Goal: Task Accomplishment & Management: Manage account settings

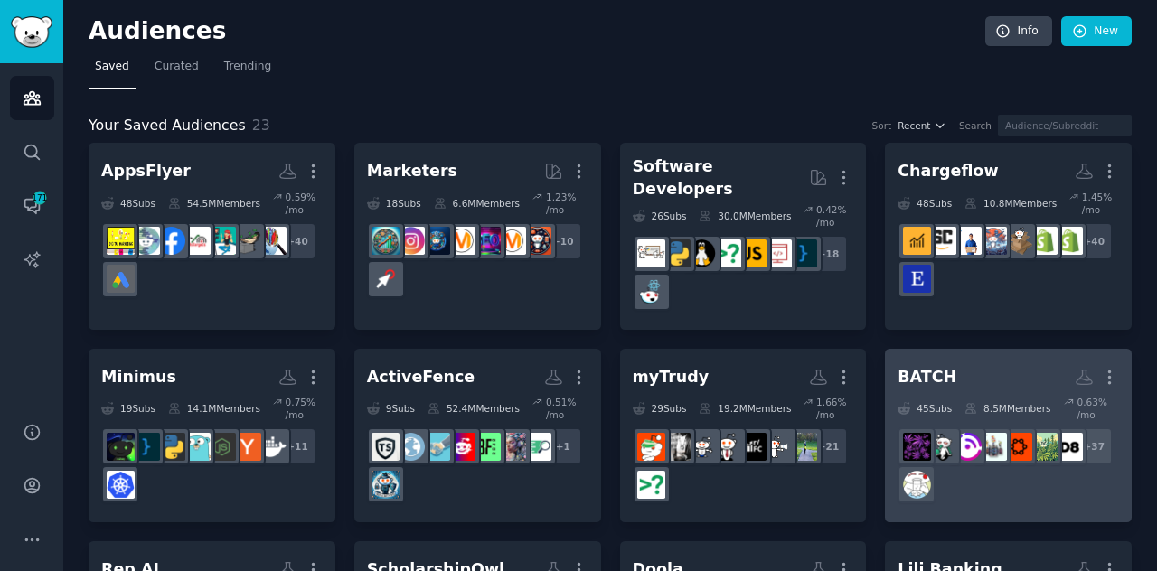
click at [970, 448] on div "+ 37" at bounding box center [1009, 466] width 222 height 76
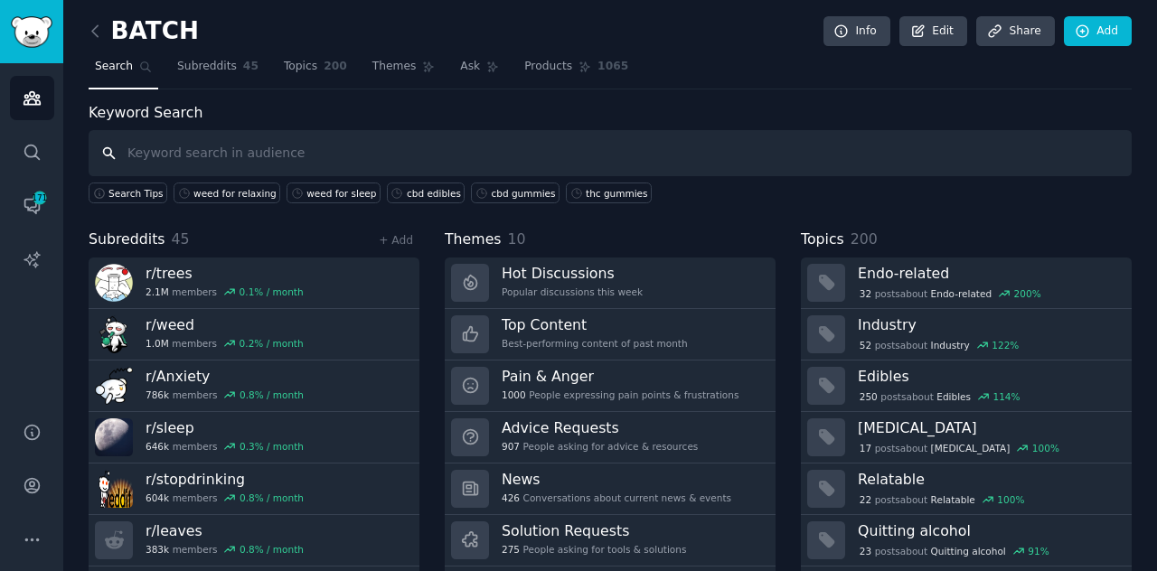
scroll to position [48, 0]
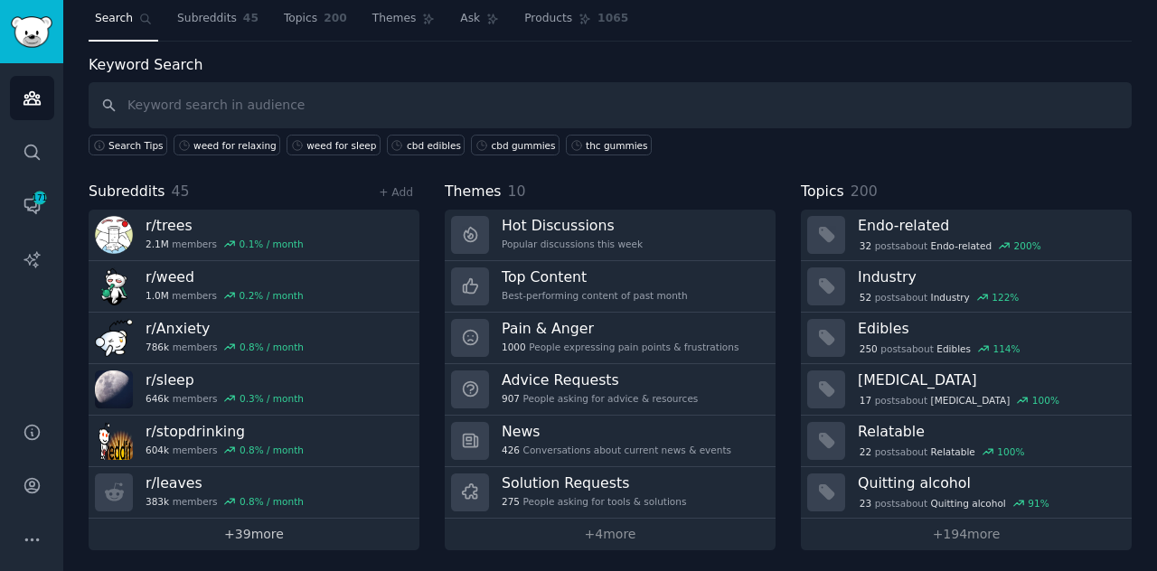
click at [271, 519] on link "+ 39 more" at bounding box center [254, 535] width 331 height 32
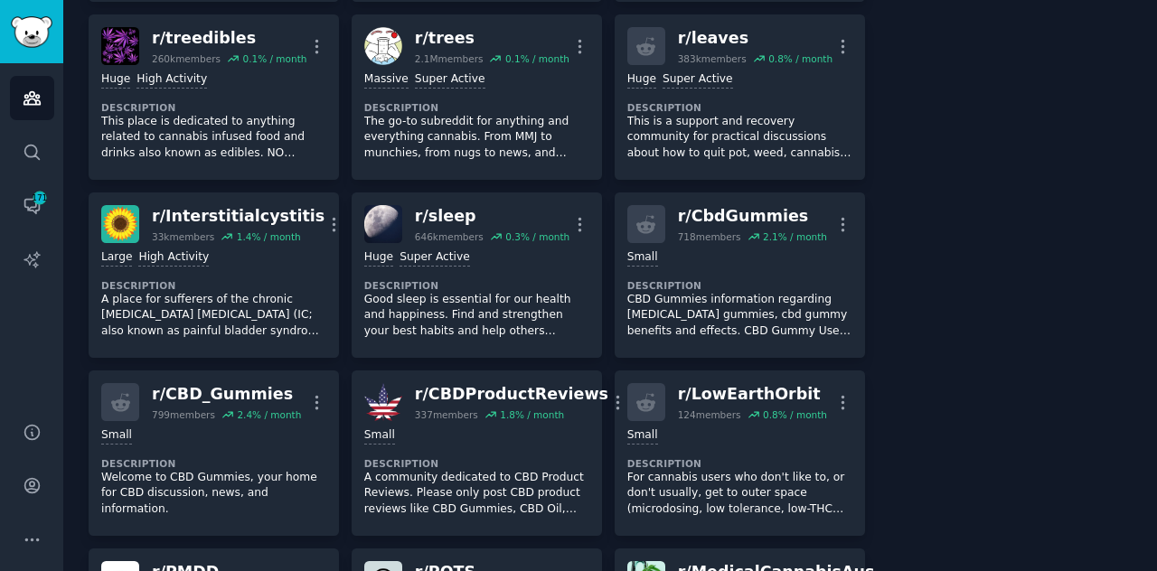
scroll to position [470, 0]
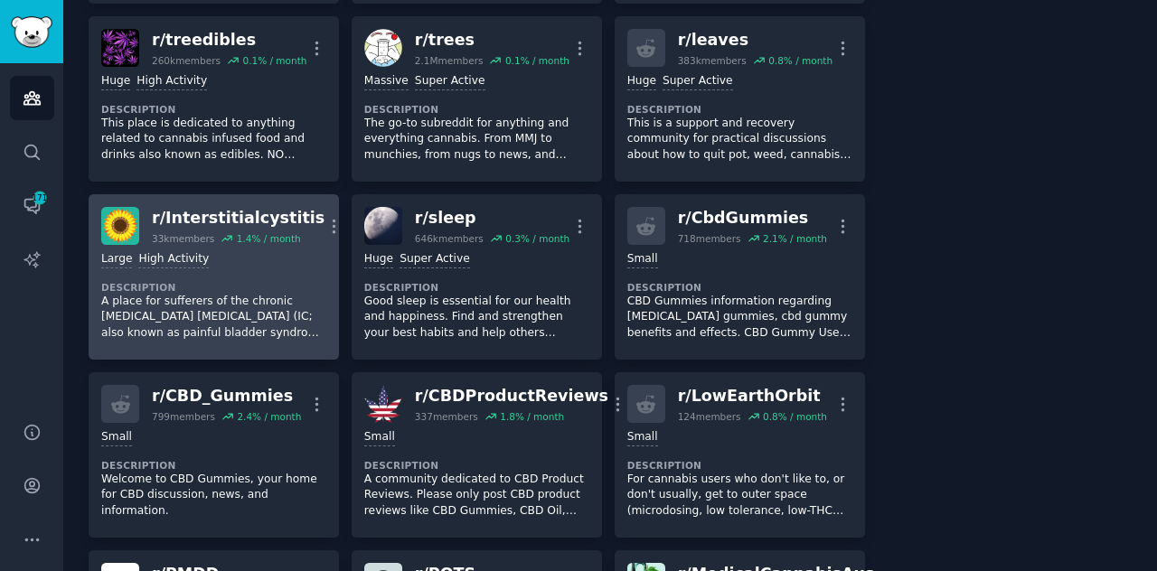
click at [291, 231] on div "r/ Interstitialcystitis 33k members 1.4 % / month More" at bounding box center [213, 226] width 225 height 38
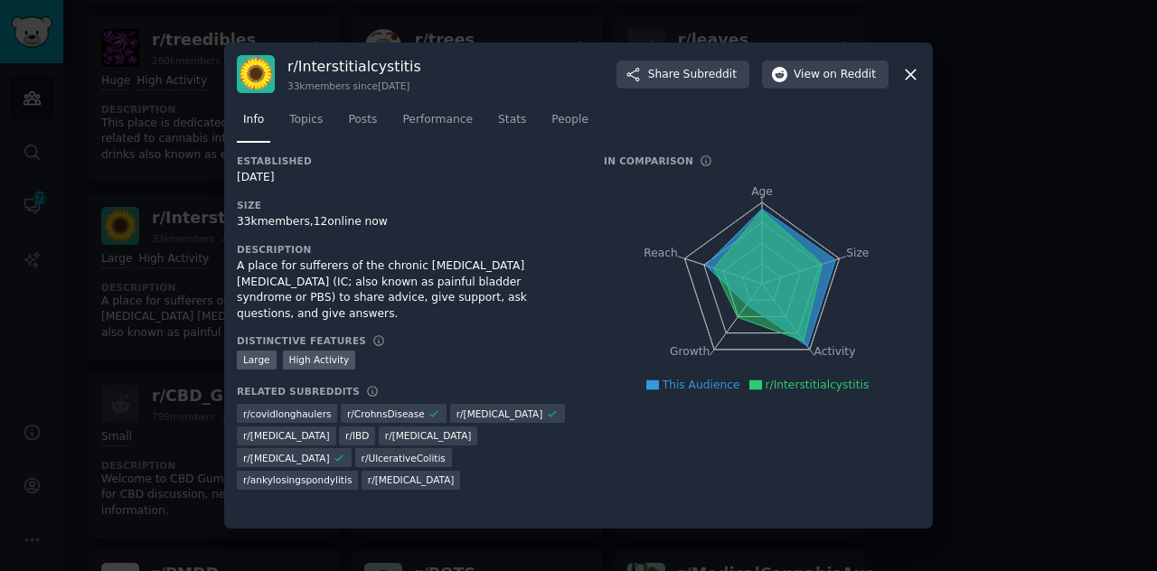
click at [913, 73] on icon at bounding box center [910, 74] width 19 height 19
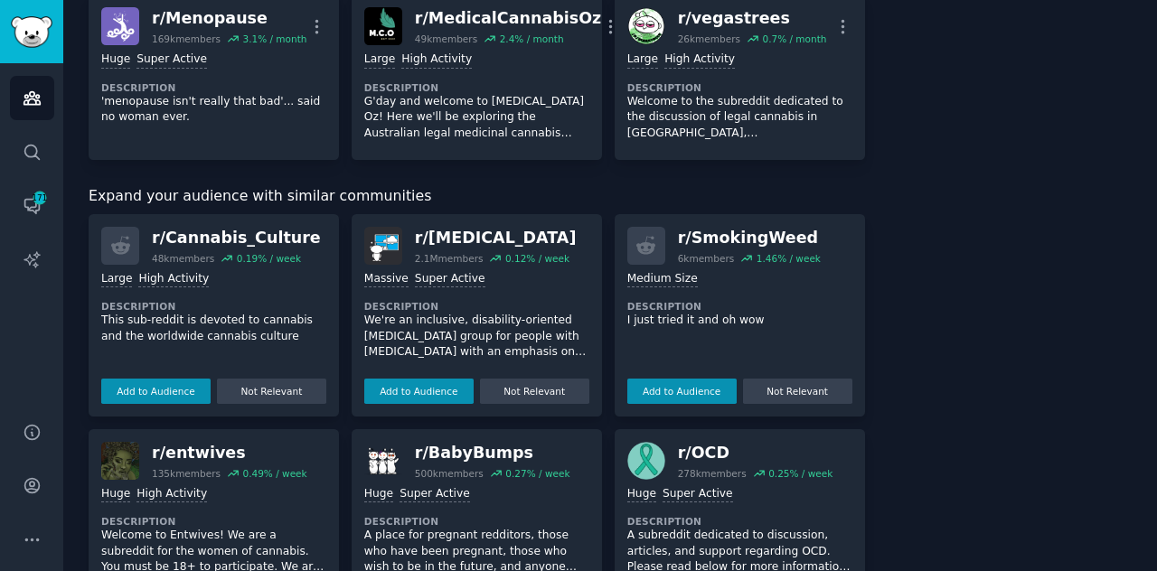
scroll to position [2665, 0]
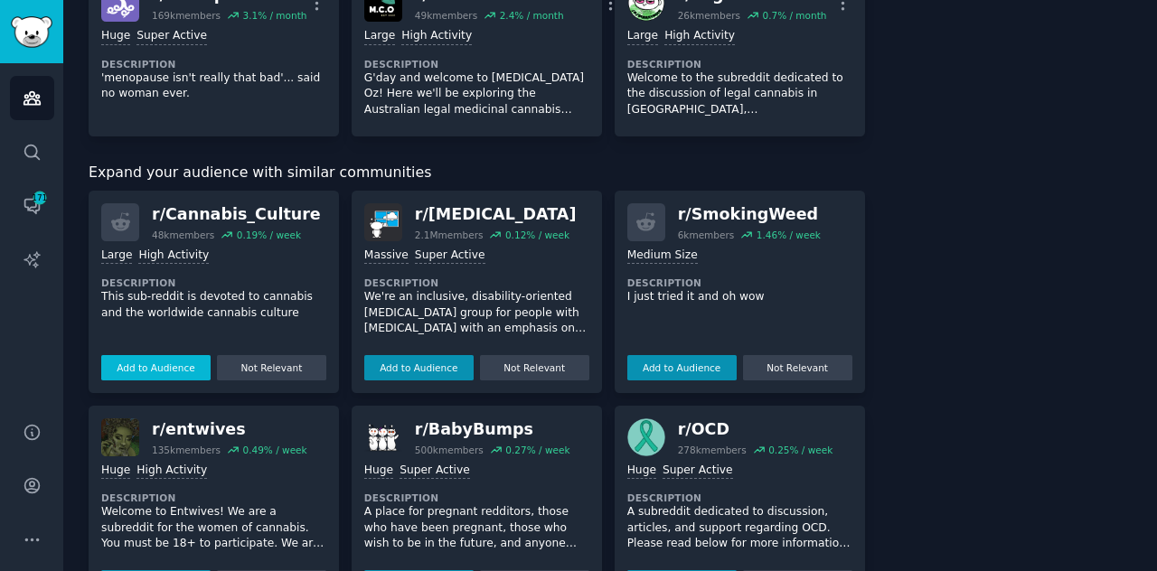
click at [165, 355] on button "Add to Audience" at bounding box center [155, 367] width 109 height 25
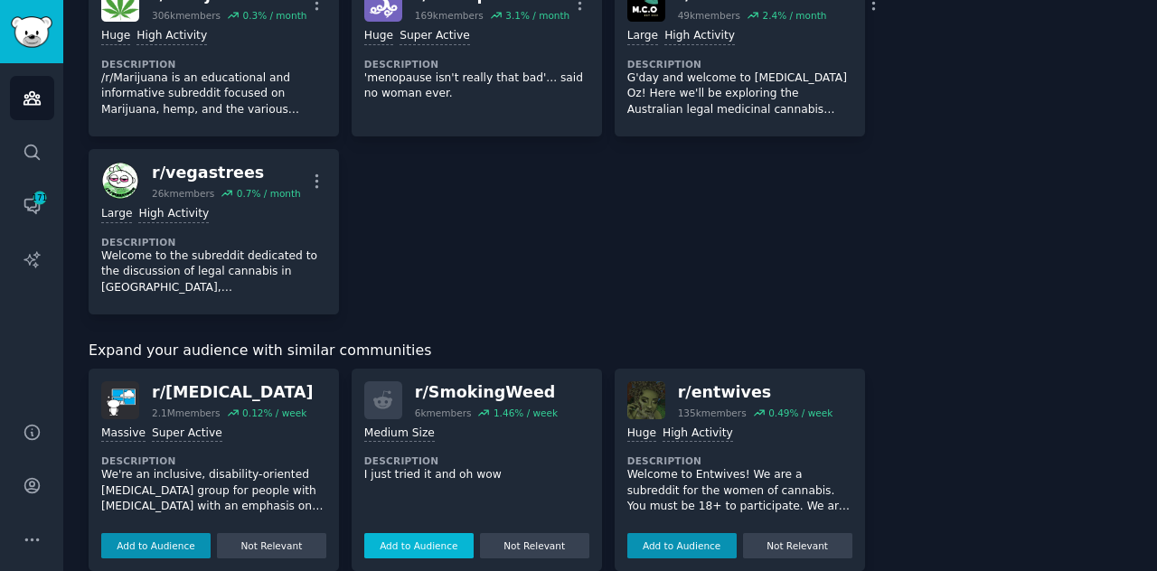
click at [409, 533] on button "Add to Audience" at bounding box center [418, 545] width 109 height 25
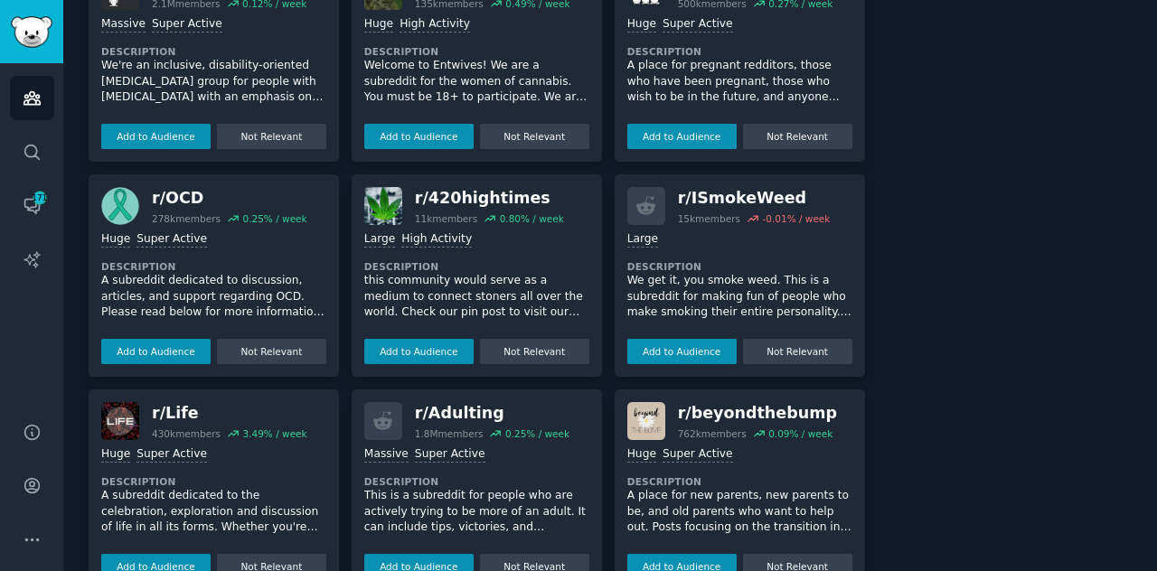
scroll to position [3317, 0]
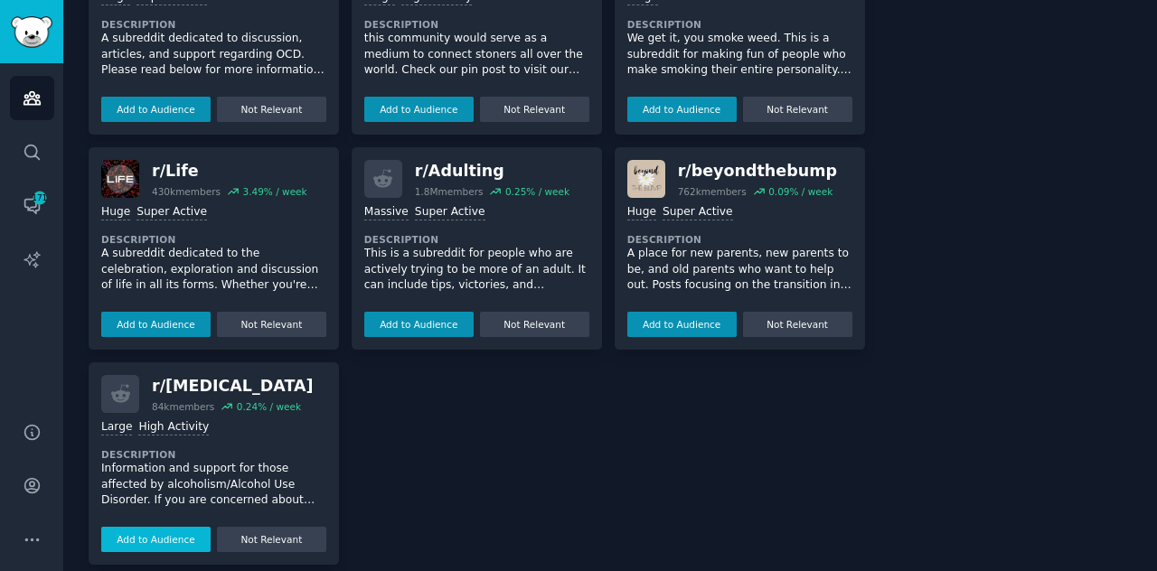
click at [161, 527] on button "Add to Audience" at bounding box center [155, 539] width 109 height 25
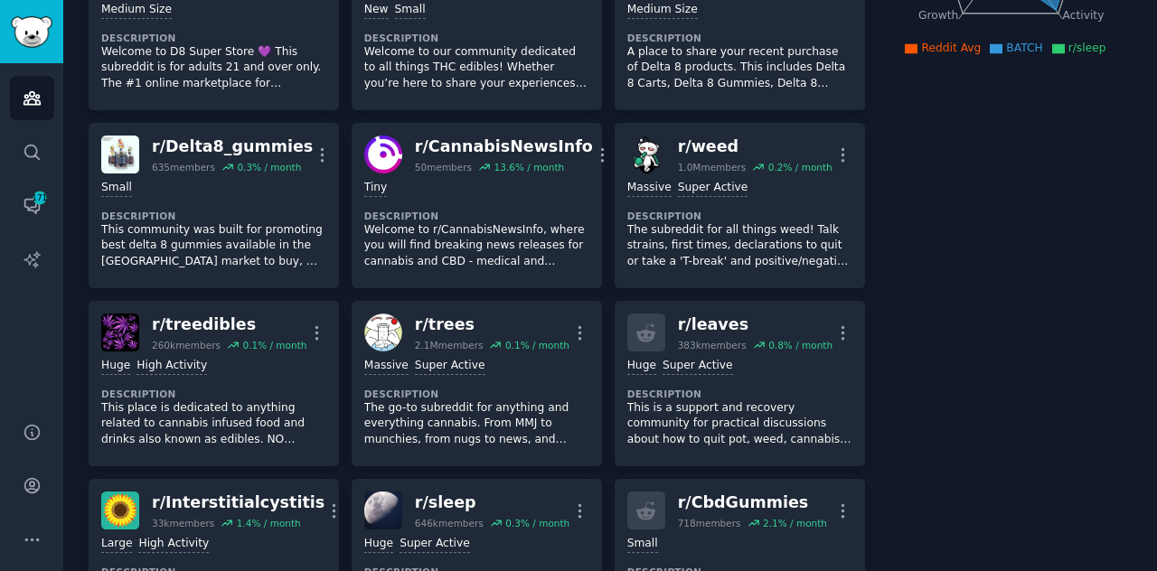
scroll to position [362, 0]
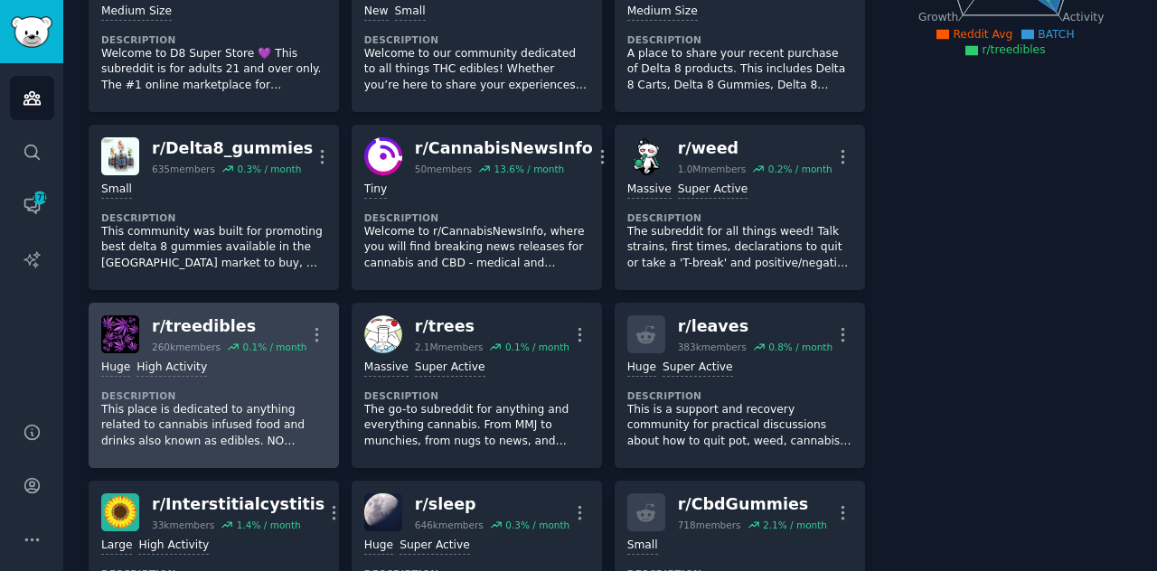
click at [249, 323] on div "r/ treedibles" at bounding box center [229, 327] width 155 height 23
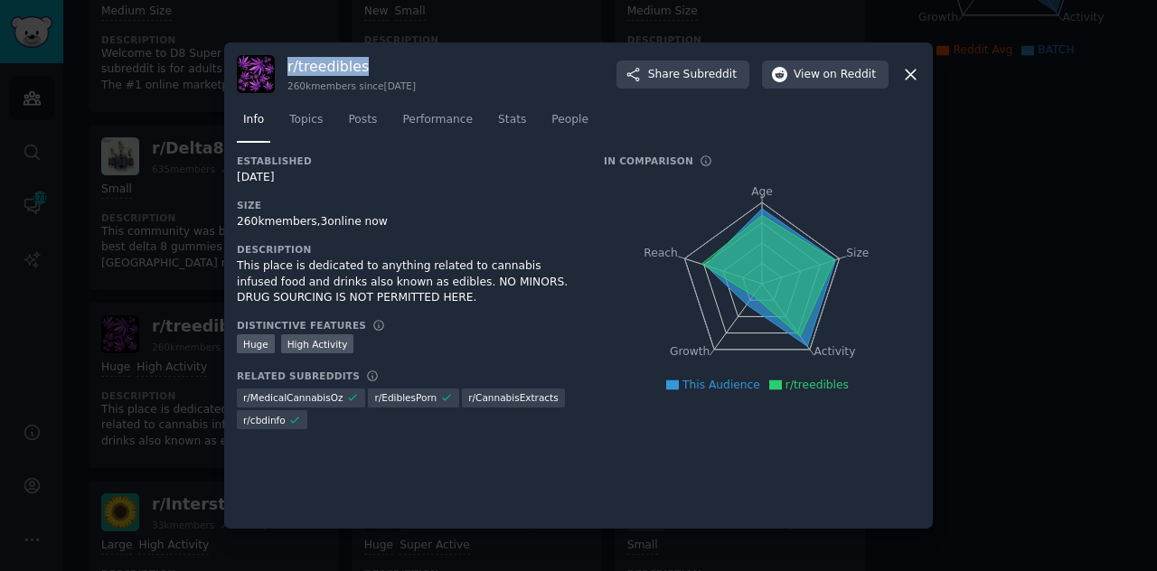
drag, startPoint x: 378, startPoint y: 62, endPoint x: 282, endPoint y: 68, distance: 96.0
click at [282, 68] on div "r/ treedibles 260k members since [DATE] Share Subreddit View on Reddit" at bounding box center [579, 74] width 684 height 38
copy h3 "r/ treedibles"
click at [911, 79] on icon at bounding box center [910, 74] width 19 height 19
